Goal: Task Accomplishment & Management: Use online tool/utility

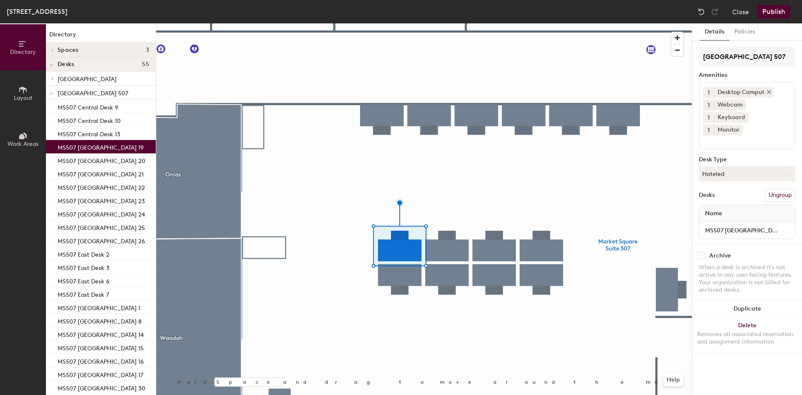
click at [770, 92] on icon at bounding box center [768, 91] width 3 height 3
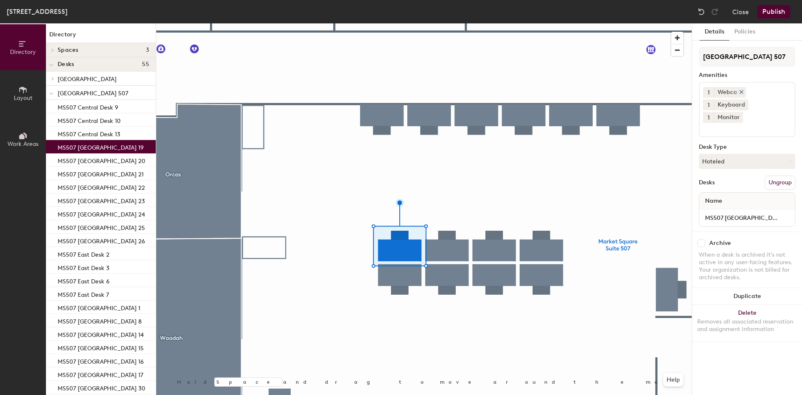
click at [741, 93] on icon at bounding box center [742, 92] width 6 height 6
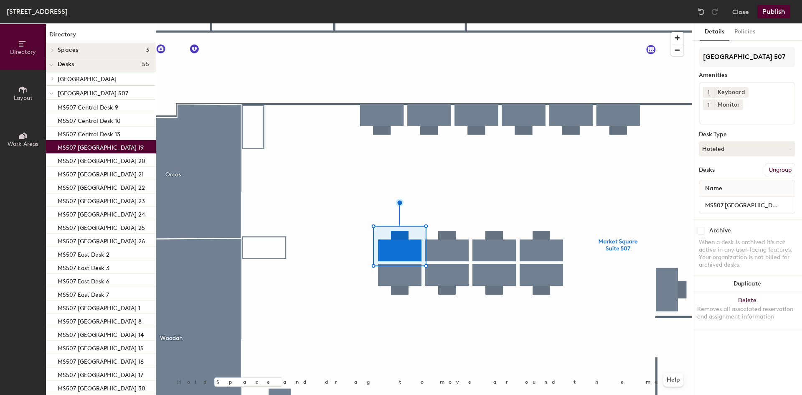
click at [752, 110] on input at bounding box center [740, 115] width 75 height 10
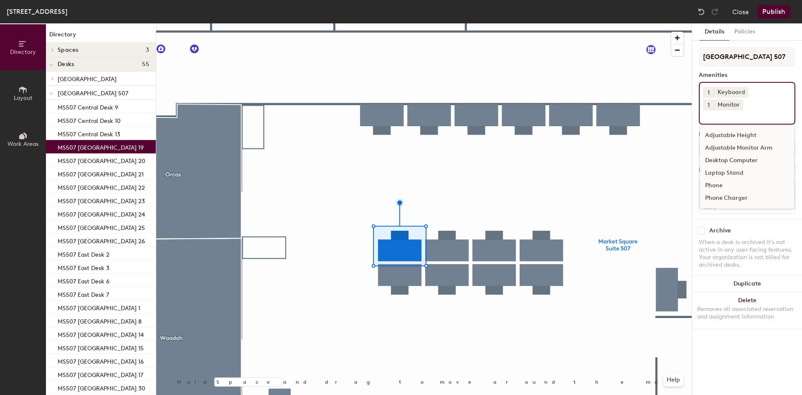
click at [755, 142] on div "Adjustable Monitor Arm" at bounding box center [747, 148] width 94 height 13
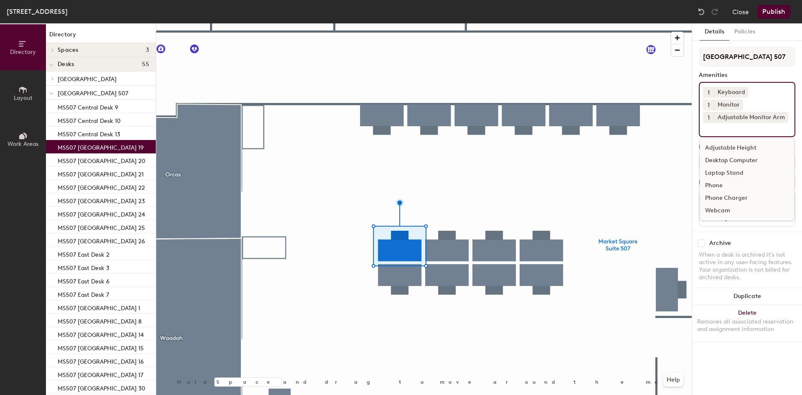
click at [730, 167] on div "Laptop Stand" at bounding box center [747, 173] width 94 height 13
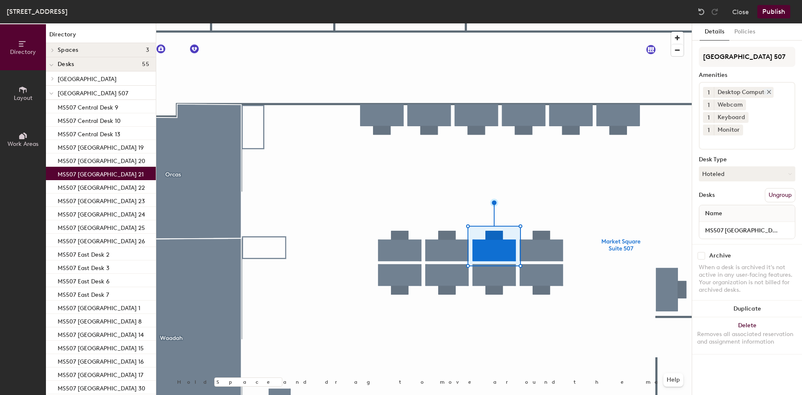
click at [771, 92] on icon at bounding box center [769, 92] width 6 height 6
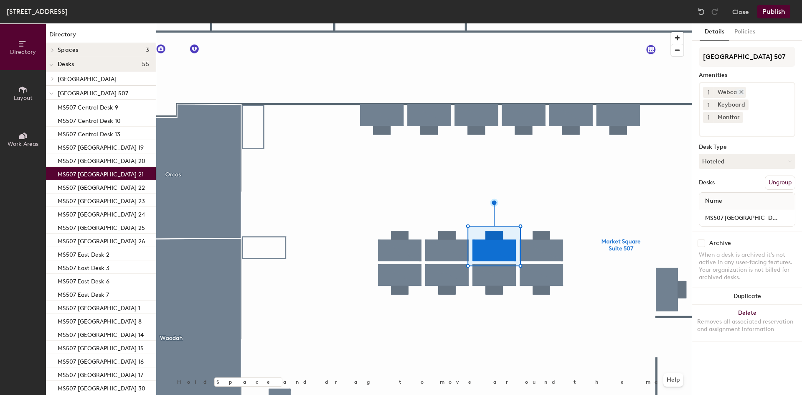
click at [744, 91] on icon at bounding box center [742, 92] width 6 height 6
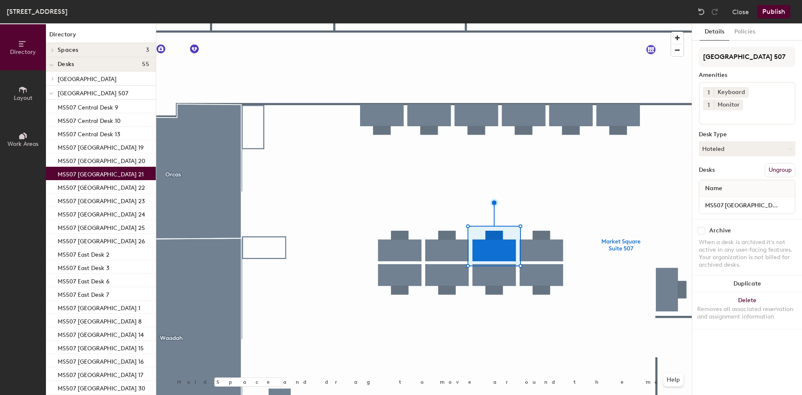
click at [738, 110] on input at bounding box center [740, 115] width 75 height 10
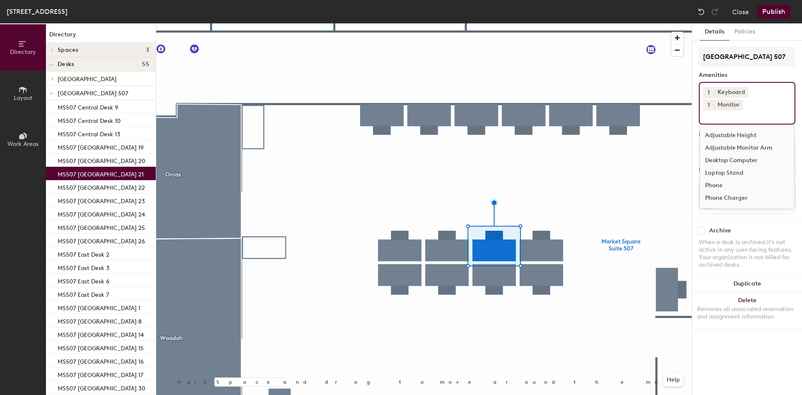
click at [747, 142] on div "Adjustable Monitor Arm" at bounding box center [747, 148] width 94 height 13
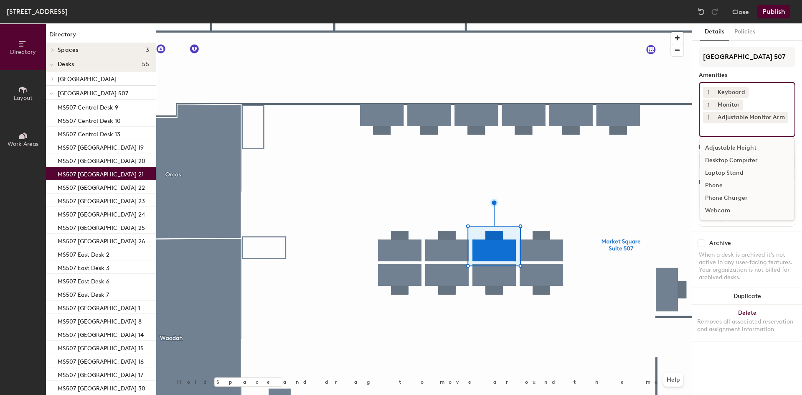
click at [734, 167] on div "Laptop Stand" at bounding box center [747, 173] width 94 height 13
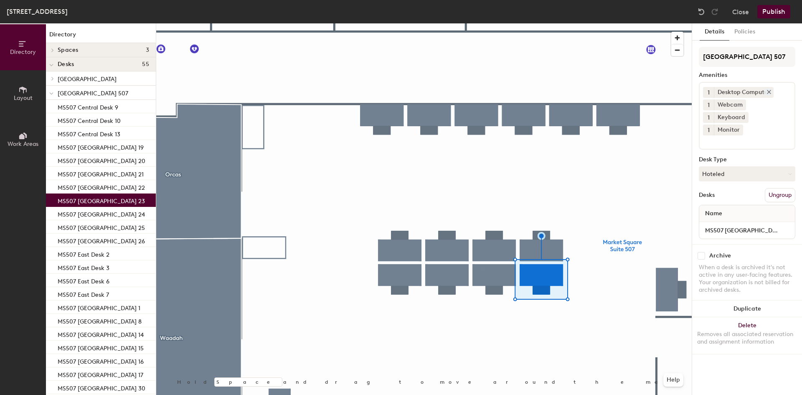
click at [767, 91] on icon at bounding box center [769, 92] width 6 height 6
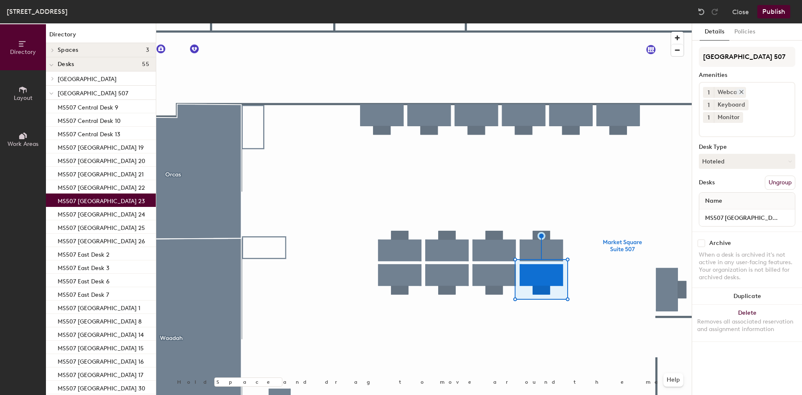
click at [743, 92] on icon at bounding box center [742, 92] width 6 height 6
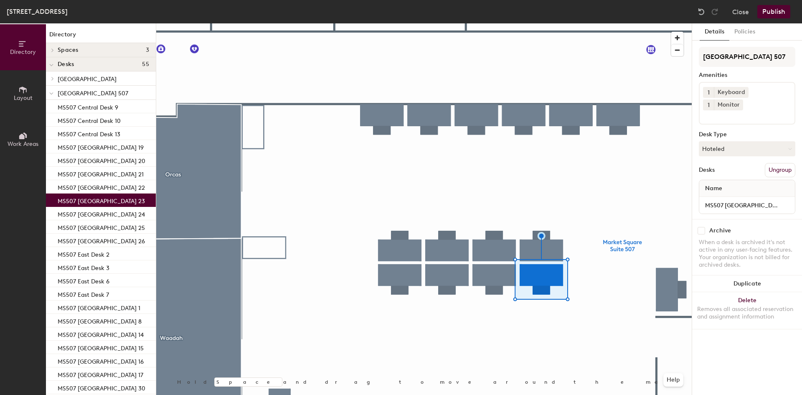
click at [734, 110] on input at bounding box center [740, 115] width 75 height 10
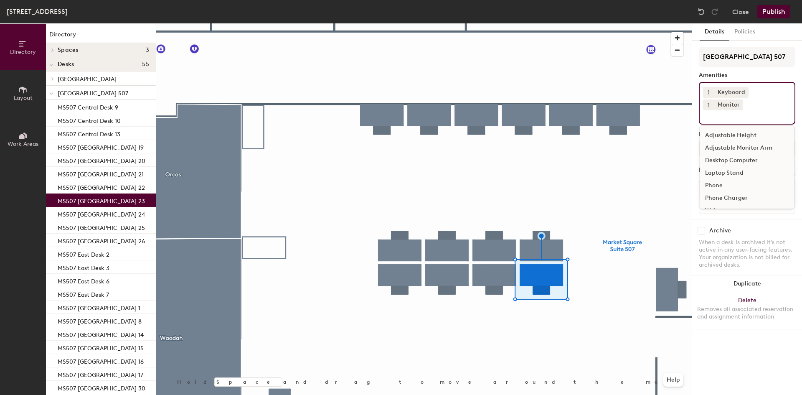
click at [738, 142] on div "Adjustable Monitor Arm" at bounding box center [747, 148] width 94 height 13
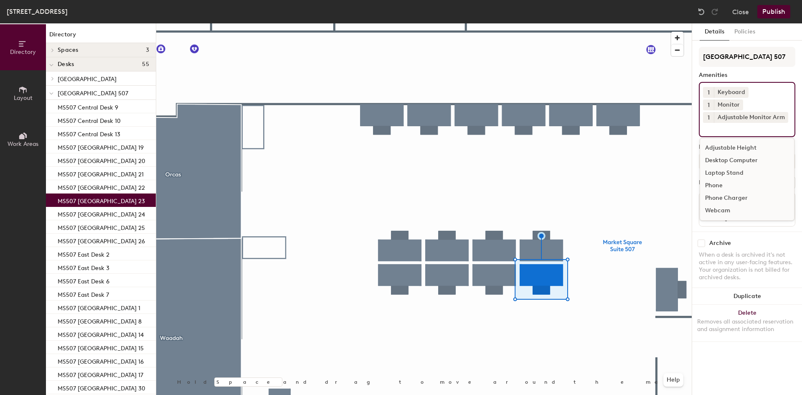
click at [742, 123] on input at bounding box center [740, 128] width 75 height 10
click at [732, 167] on div "Laptop Stand" at bounding box center [747, 173] width 94 height 13
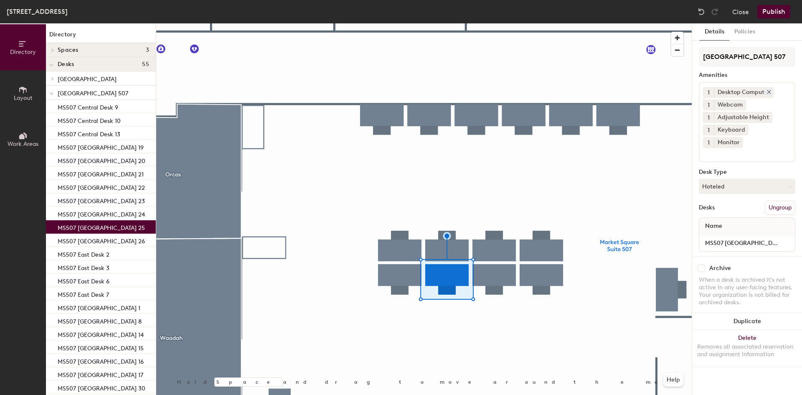
click at [768, 92] on icon at bounding box center [769, 92] width 6 height 6
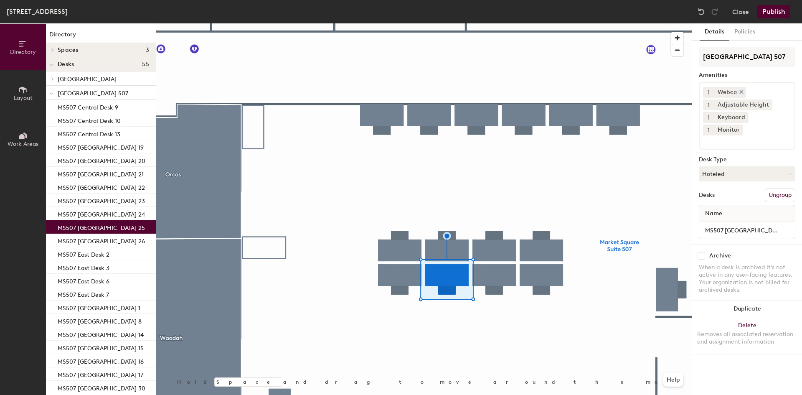
click at [743, 91] on icon at bounding box center [742, 92] width 6 height 6
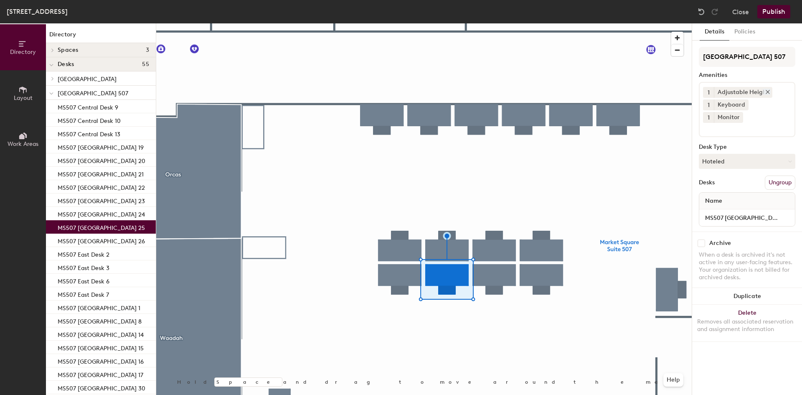
click at [765, 91] on icon at bounding box center [768, 92] width 6 height 6
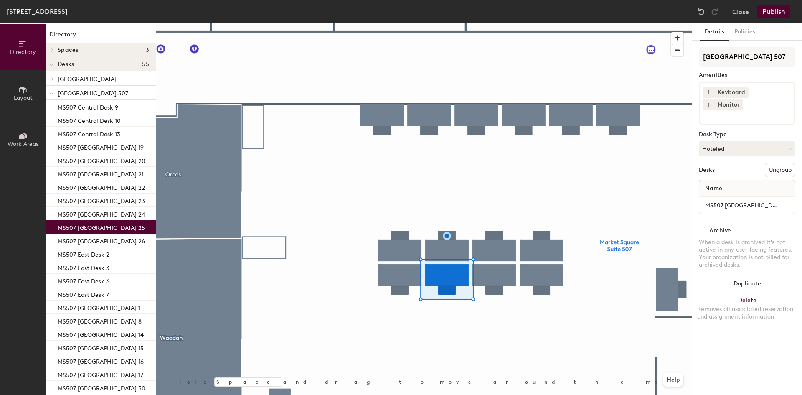
click at [739, 110] on input at bounding box center [740, 115] width 75 height 10
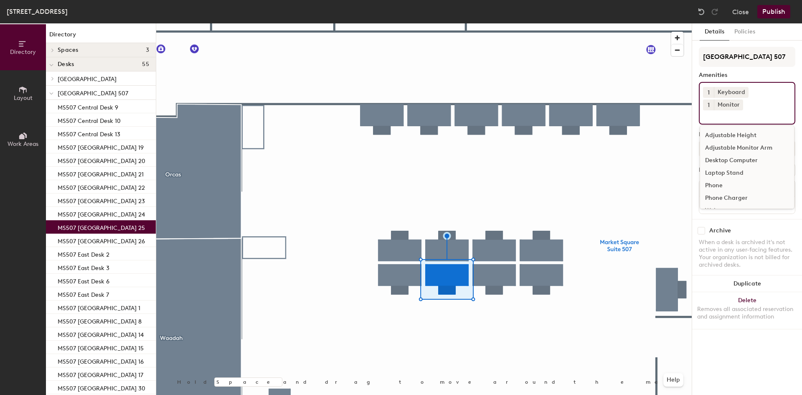
click at [737, 142] on div "Adjustable Monitor Arm" at bounding box center [747, 148] width 94 height 13
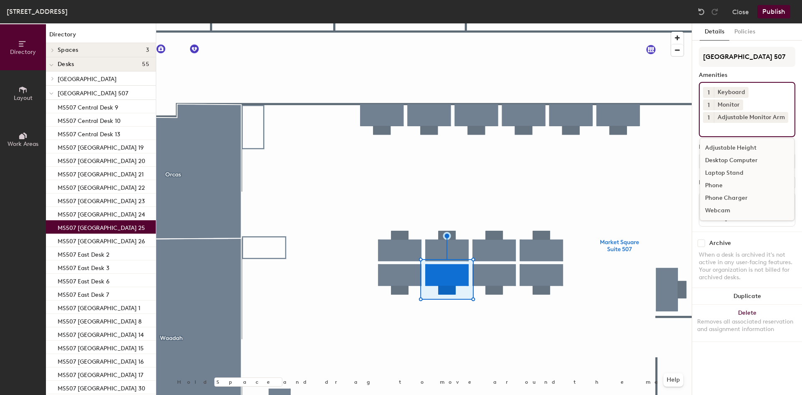
click at [734, 123] on input at bounding box center [740, 128] width 75 height 10
click at [752, 123] on input at bounding box center [740, 128] width 75 height 10
click at [731, 123] on input at bounding box center [740, 128] width 75 height 10
click at [727, 167] on div "Laptop Stand" at bounding box center [747, 173] width 94 height 13
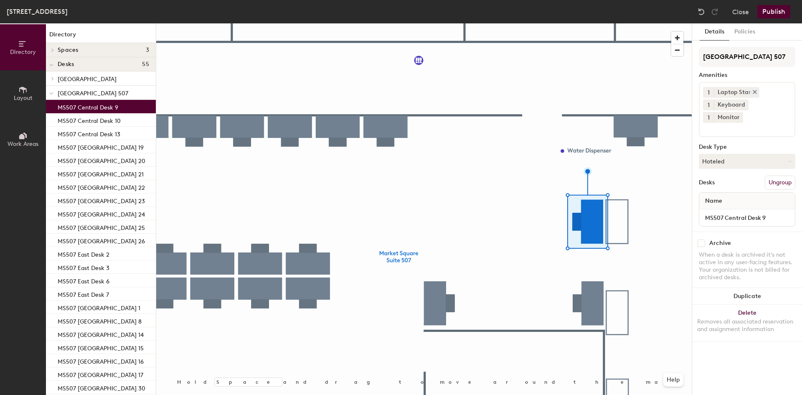
click at [754, 92] on icon at bounding box center [754, 91] width 3 height 3
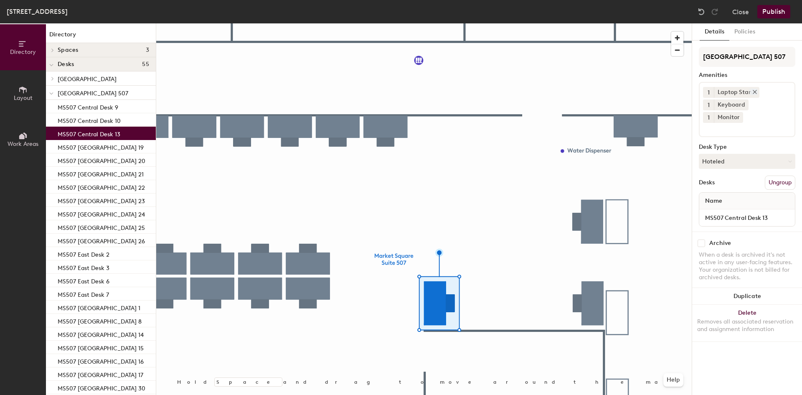
click at [754, 92] on icon at bounding box center [754, 91] width 3 height 3
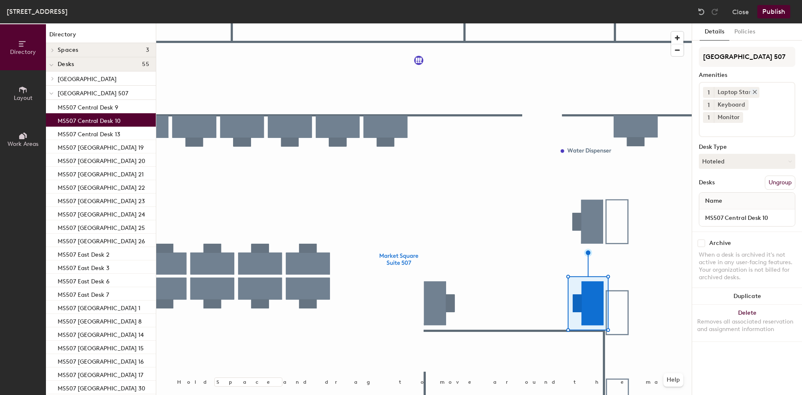
click at [754, 91] on icon at bounding box center [754, 91] width 3 height 3
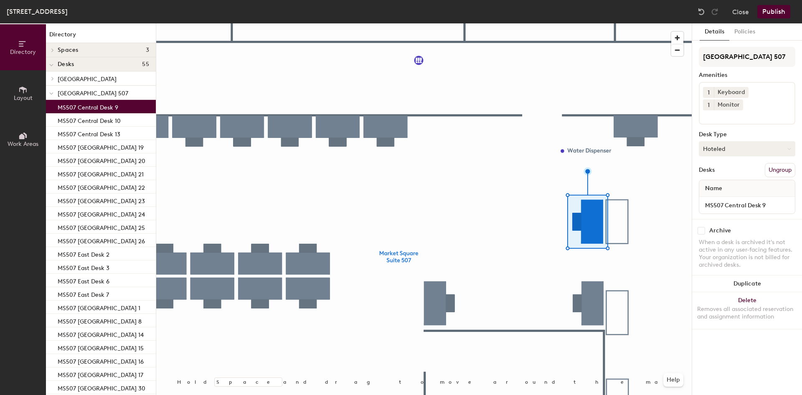
click at [788, 147] on icon at bounding box center [790, 149] width 4 height 4
click at [746, 28] on button "Policies" at bounding box center [744, 31] width 31 height 17
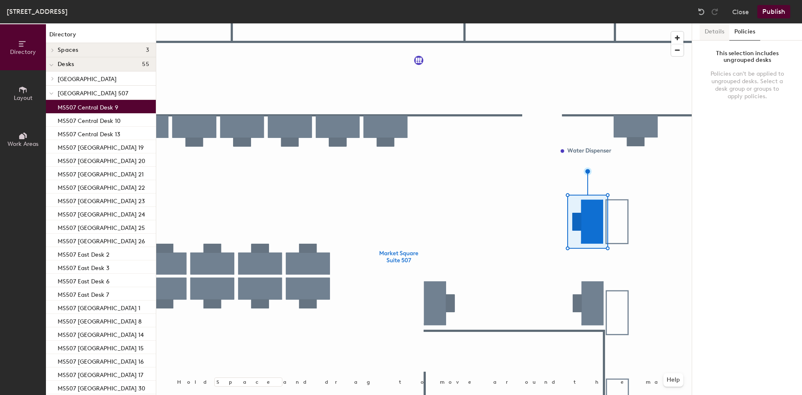
click at [725, 32] on button "Details" at bounding box center [715, 31] width 30 height 17
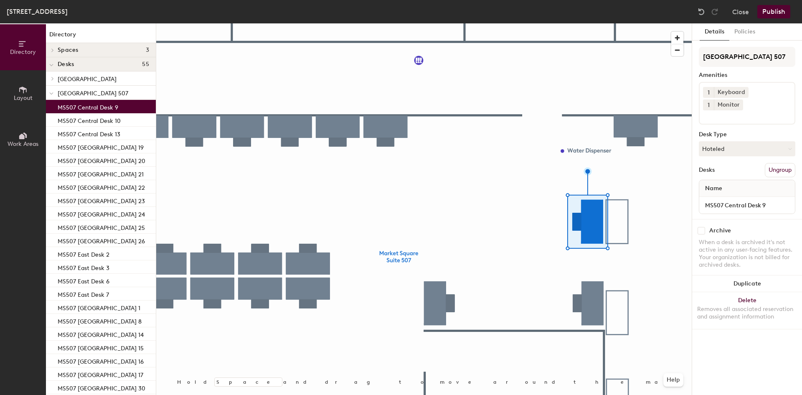
click at [777, 11] on button "Publish" at bounding box center [773, 11] width 33 height 13
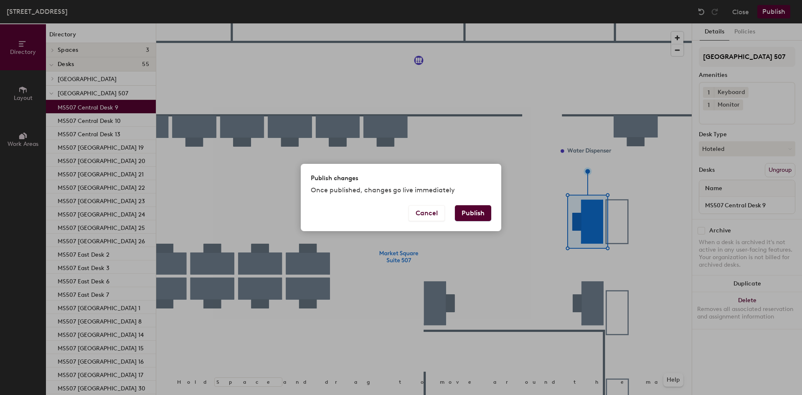
click at [478, 215] on button "Publish" at bounding box center [473, 213] width 36 height 16
